Goal: Task Accomplishment & Management: Manage account settings

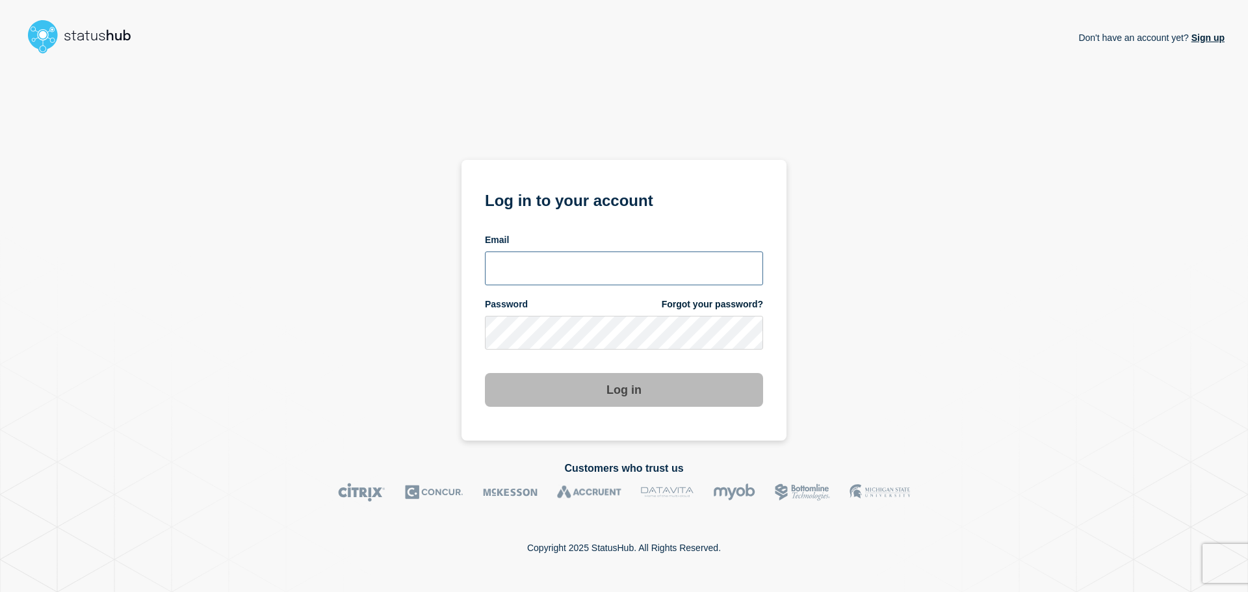
paste input "it.billing@globaldata.com"
type input "it.billing@globaldata.com"
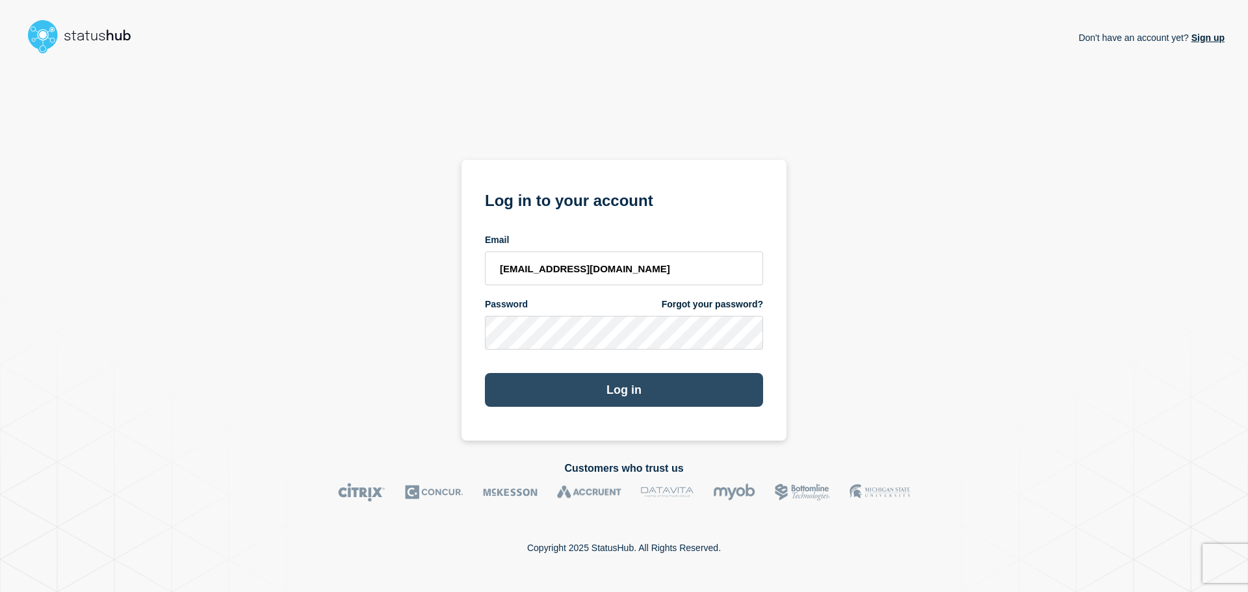
click at [585, 401] on button "Log in" at bounding box center [624, 390] width 278 height 34
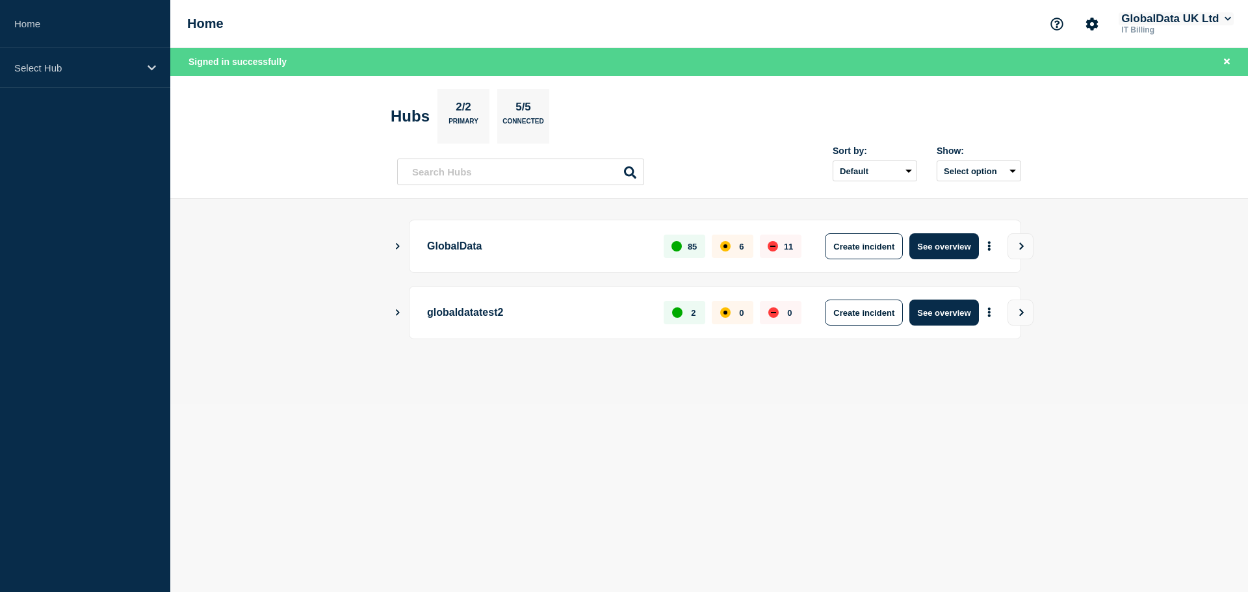
click at [1222, 13] on button "GlobalData UK Ltd" at bounding box center [1176, 18] width 115 height 13
click at [1087, 21] on icon "Account settings" at bounding box center [1093, 24] width 12 height 12
click at [1071, 116] on section "Account settings Team Members General Settings Billing" at bounding box center [1090, 86] width 112 height 90
click at [1071, 108] on link "Billing" at bounding box center [1070, 109] width 26 height 11
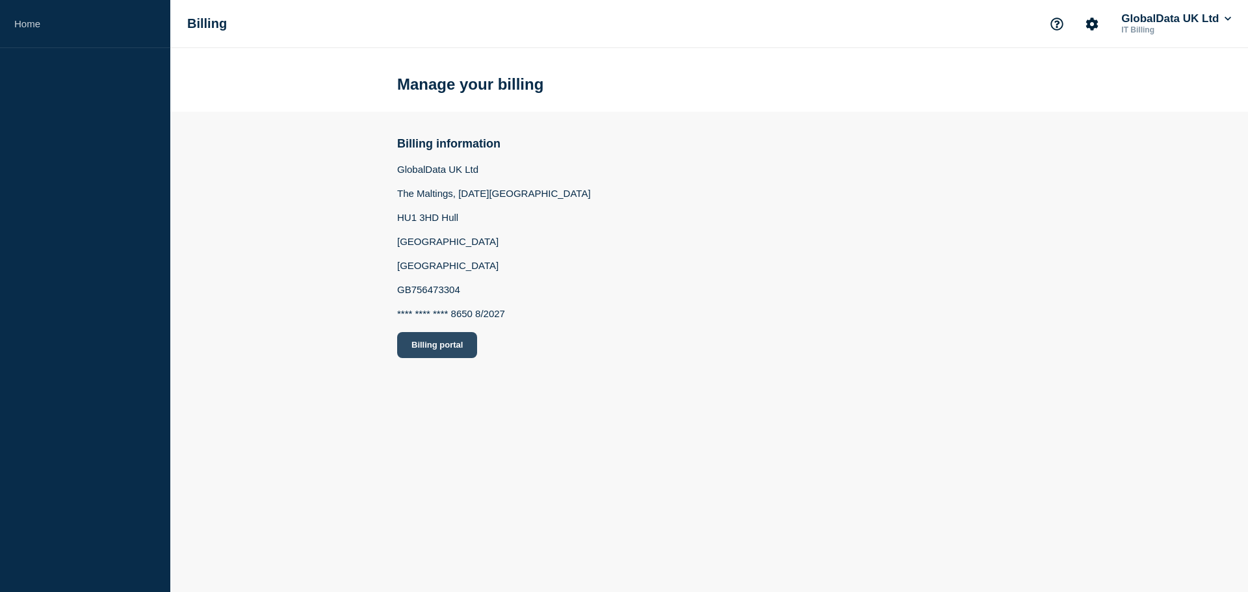
drag, startPoint x: 445, startPoint y: 349, endPoint x: 439, endPoint y: 345, distance: 7.0
click at [443, 349] on button "Billing portal" at bounding box center [437, 345] width 80 height 26
